Goal: Task Accomplishment & Management: Use online tool/utility

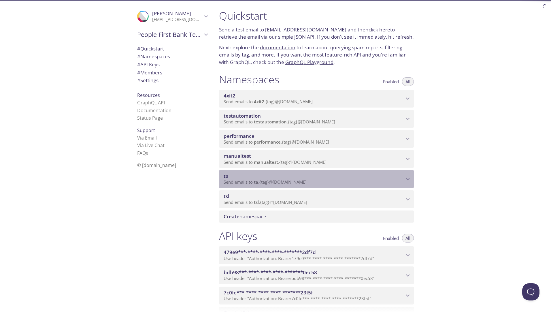
click at [397, 182] on p "Send emails to ta . {tag} @inbox.testmail.app" at bounding box center [314, 182] width 180 height 6
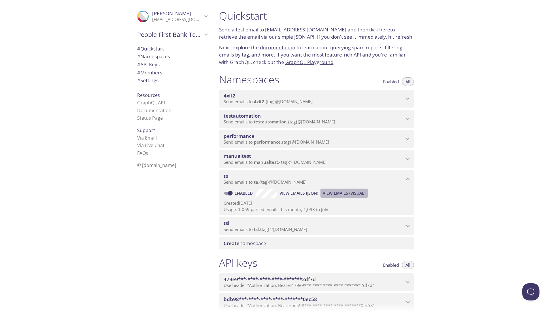
click at [352, 194] on span "View Emails (Visual)" at bounding box center [344, 193] width 43 height 7
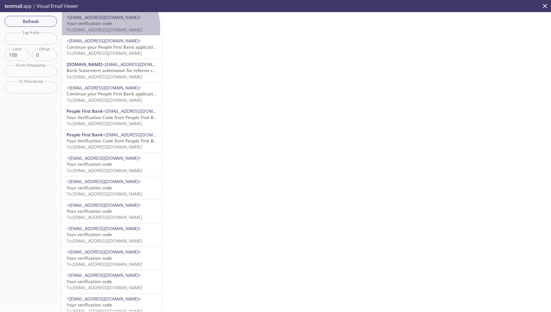
click at [106, 28] on span "To: ta.606@inbox.testmail.app" at bounding box center [105, 30] width 76 height 6
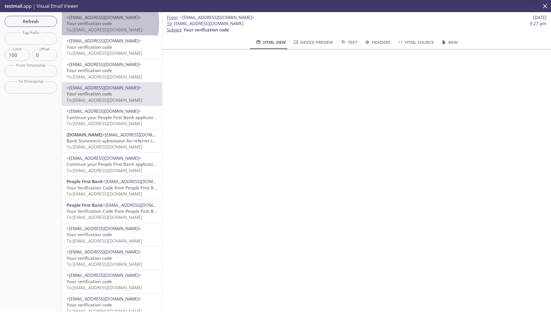
click at [88, 22] on span "Your verification code" at bounding box center [90, 23] width 46 height 6
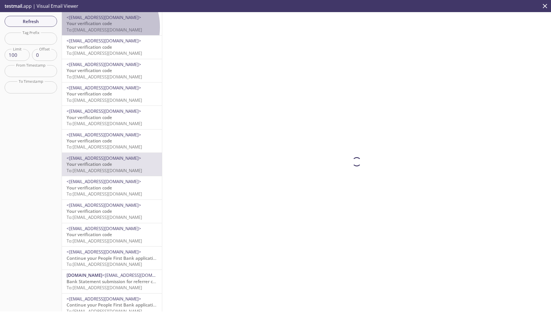
click at [98, 27] on span "To: ta.800620030@inbox.testmail.app" at bounding box center [105, 30] width 76 height 6
